Goal: Navigation & Orientation: Find specific page/section

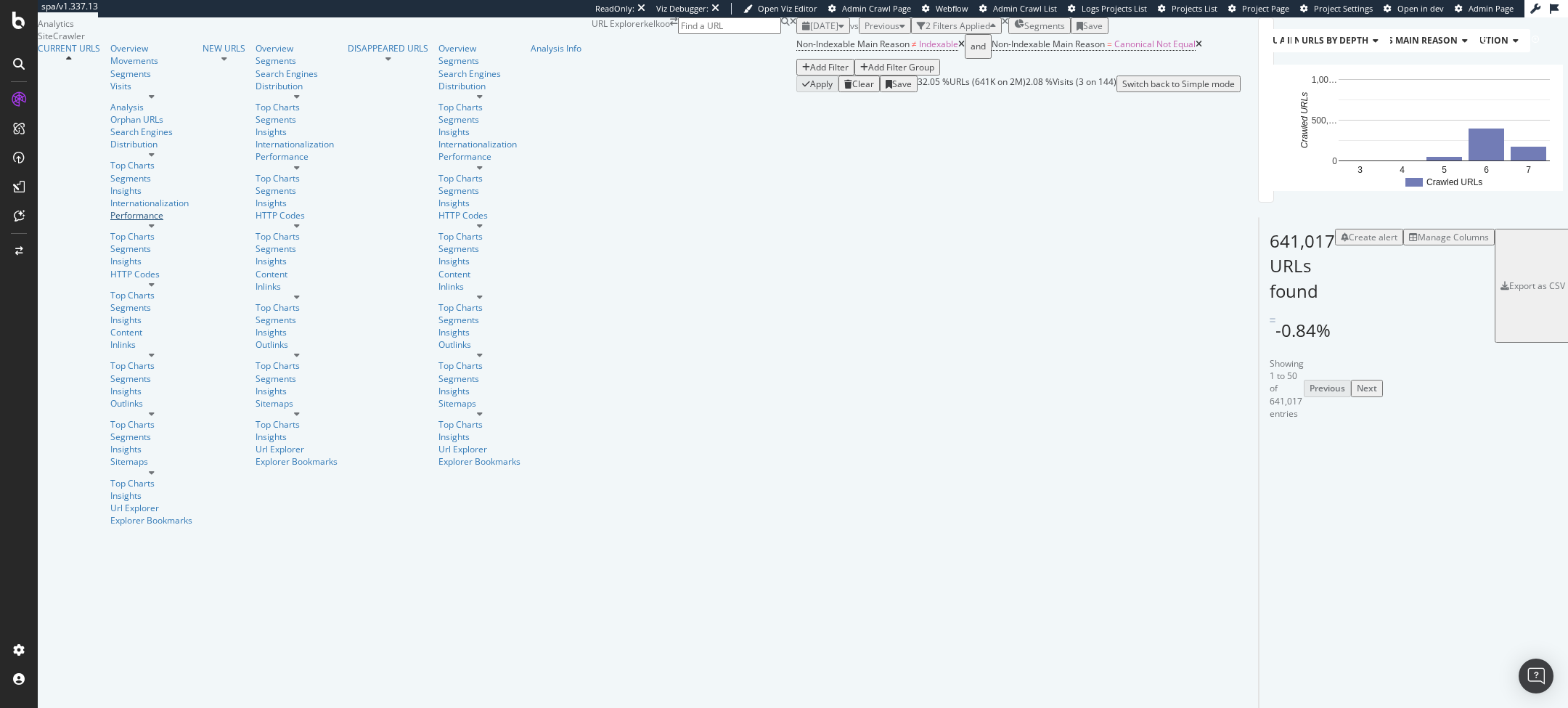
click at [110, 221] on div "Performance" at bounding box center [151, 216] width 82 height 13
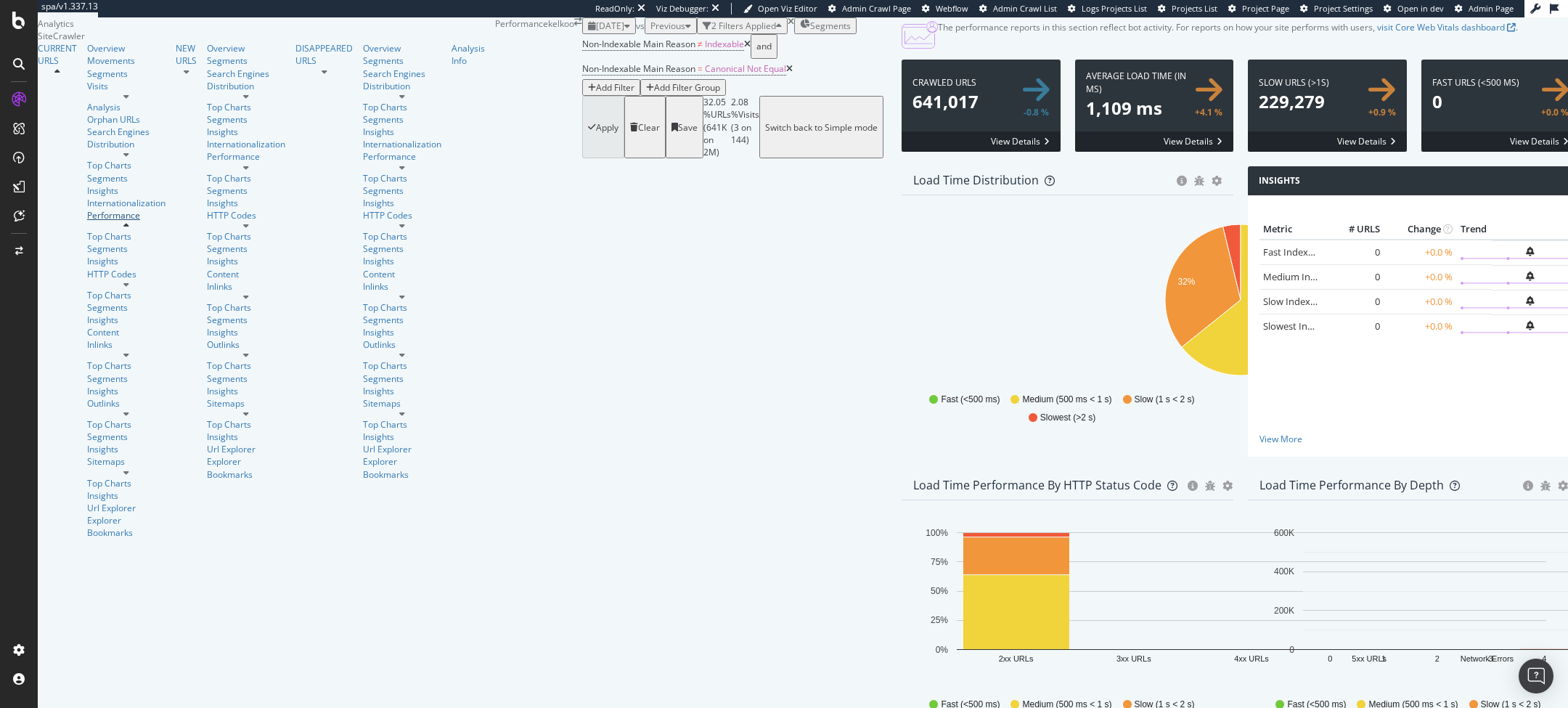
scroll to position [727, 0]
